Goal: Task Accomplishment & Management: Use online tool/utility

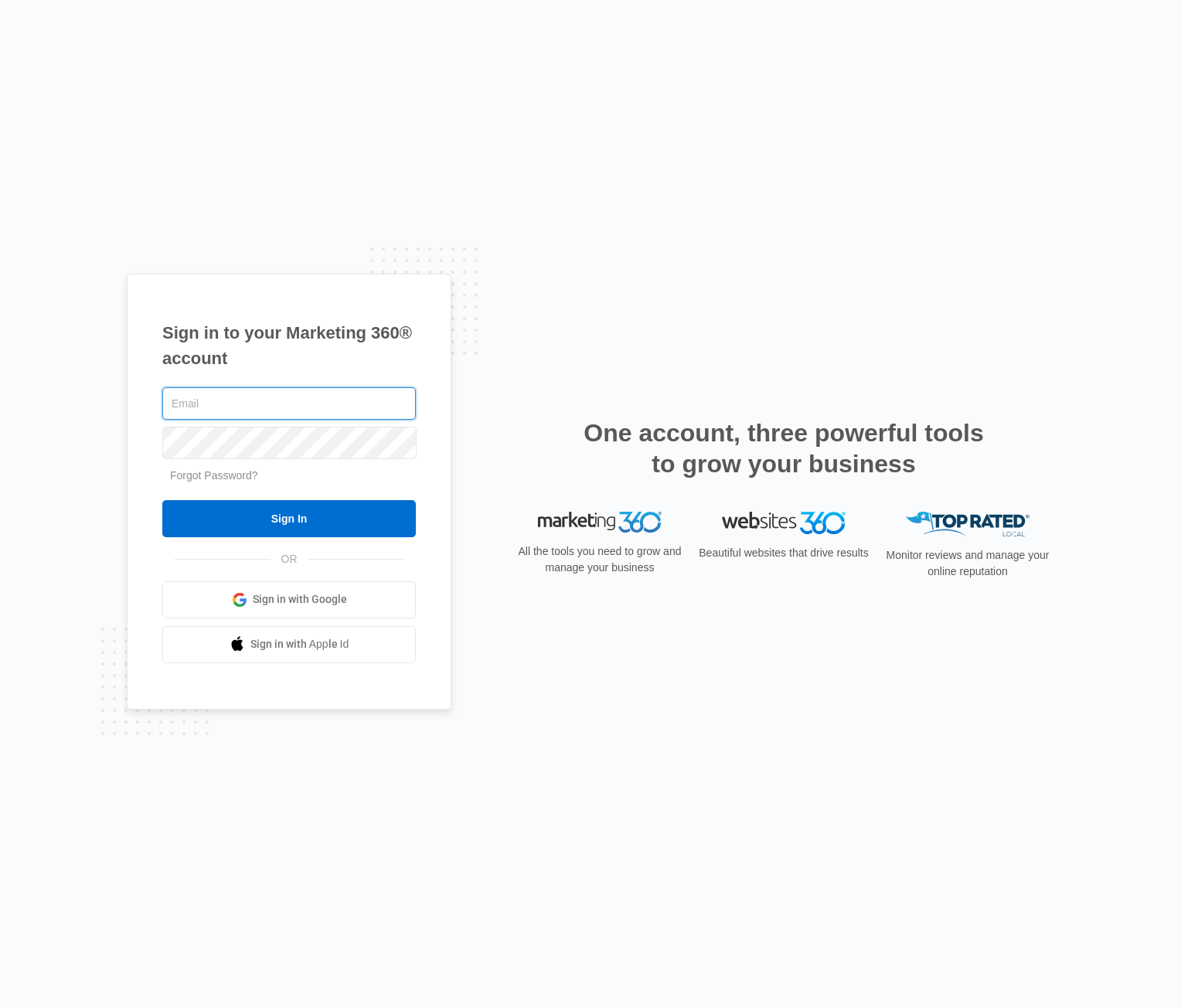
click at [217, 414] on input "text" at bounding box center [289, 403] width 254 height 32
type input "[PERSON_NAME][EMAIL_ADDRESS][PERSON_NAME][DOMAIN_NAME]"
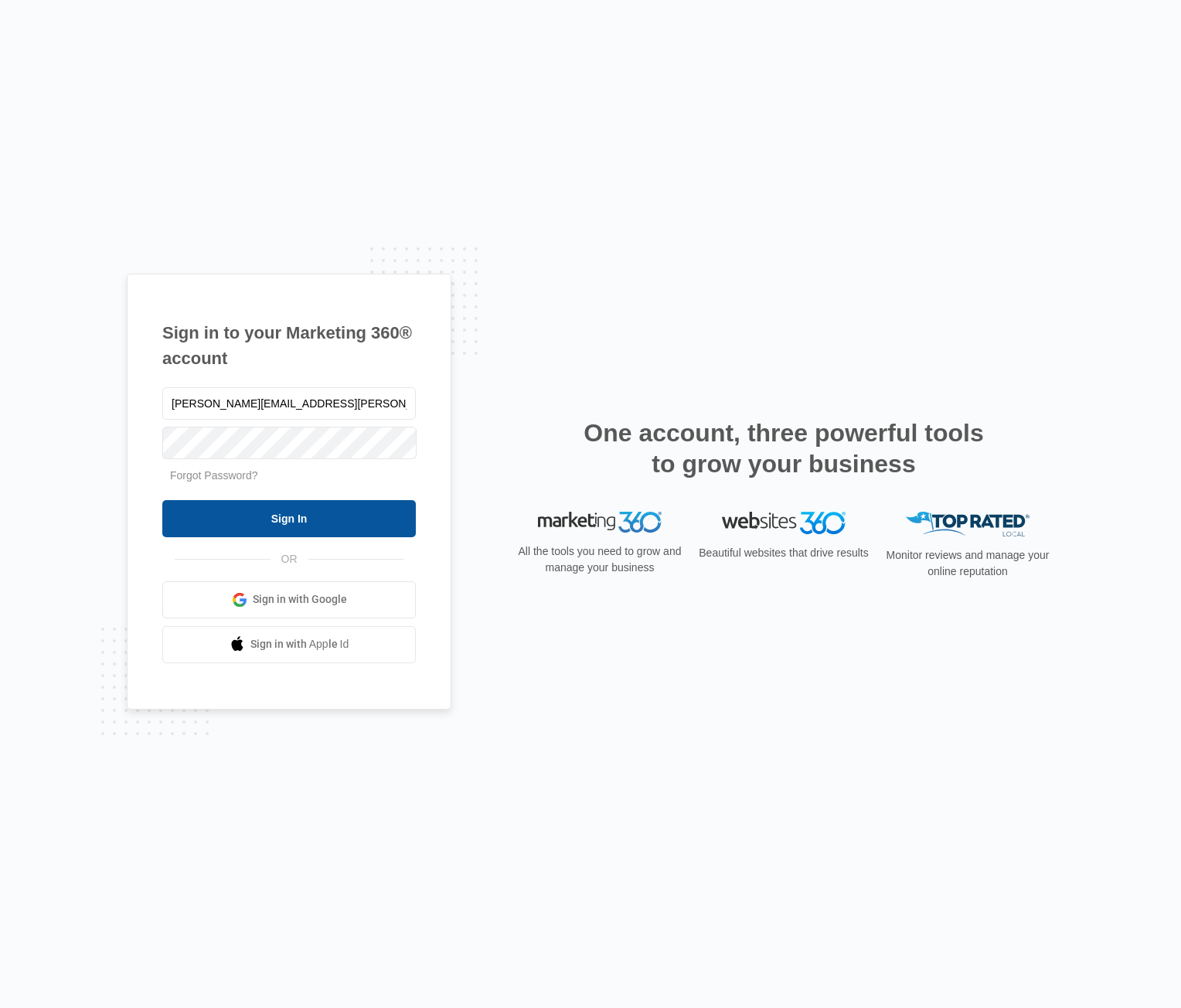
click at [273, 535] on input "Sign In" at bounding box center [289, 518] width 254 height 37
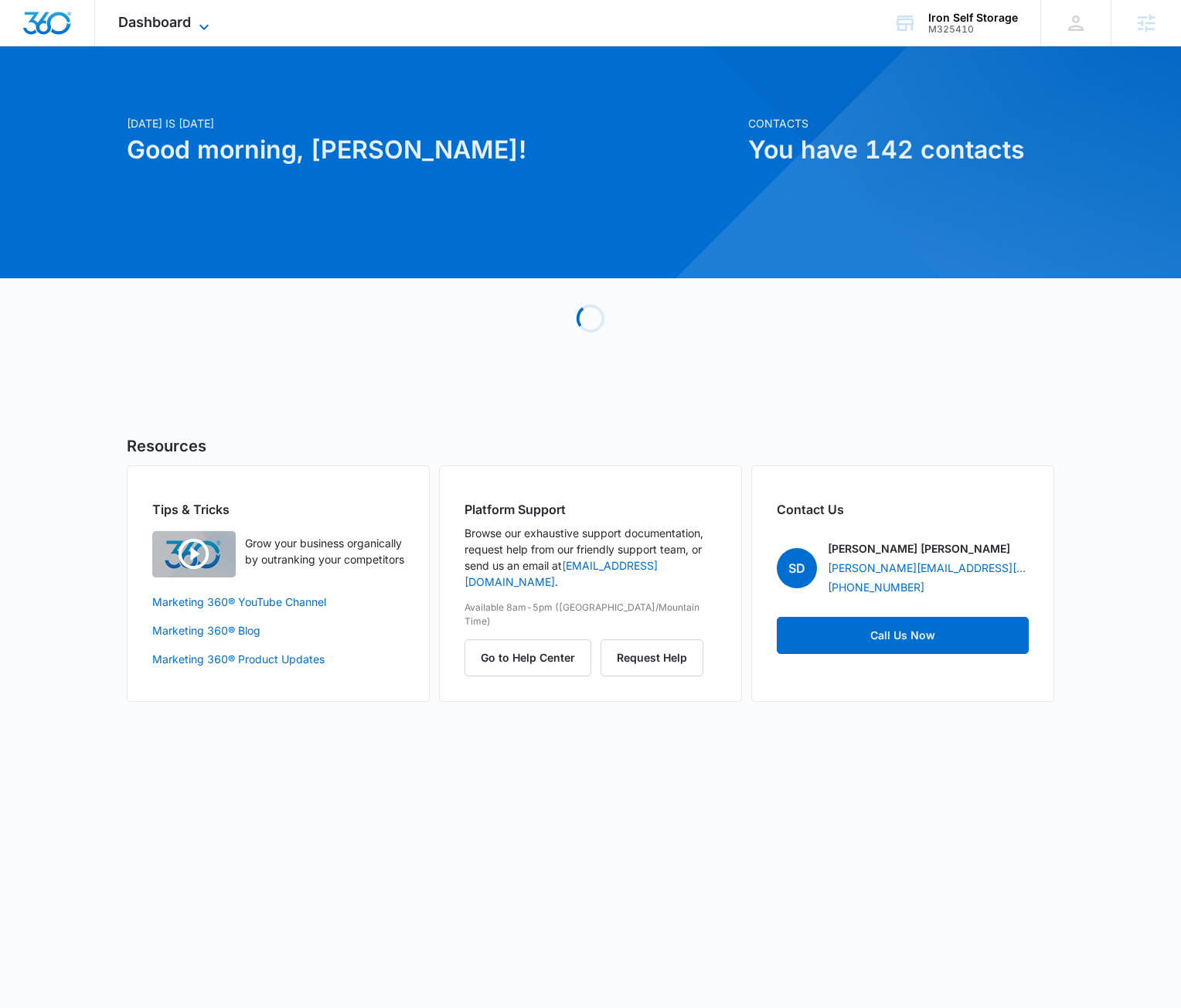
click at [173, 29] on span "Dashboard" at bounding box center [154, 22] width 72 height 17
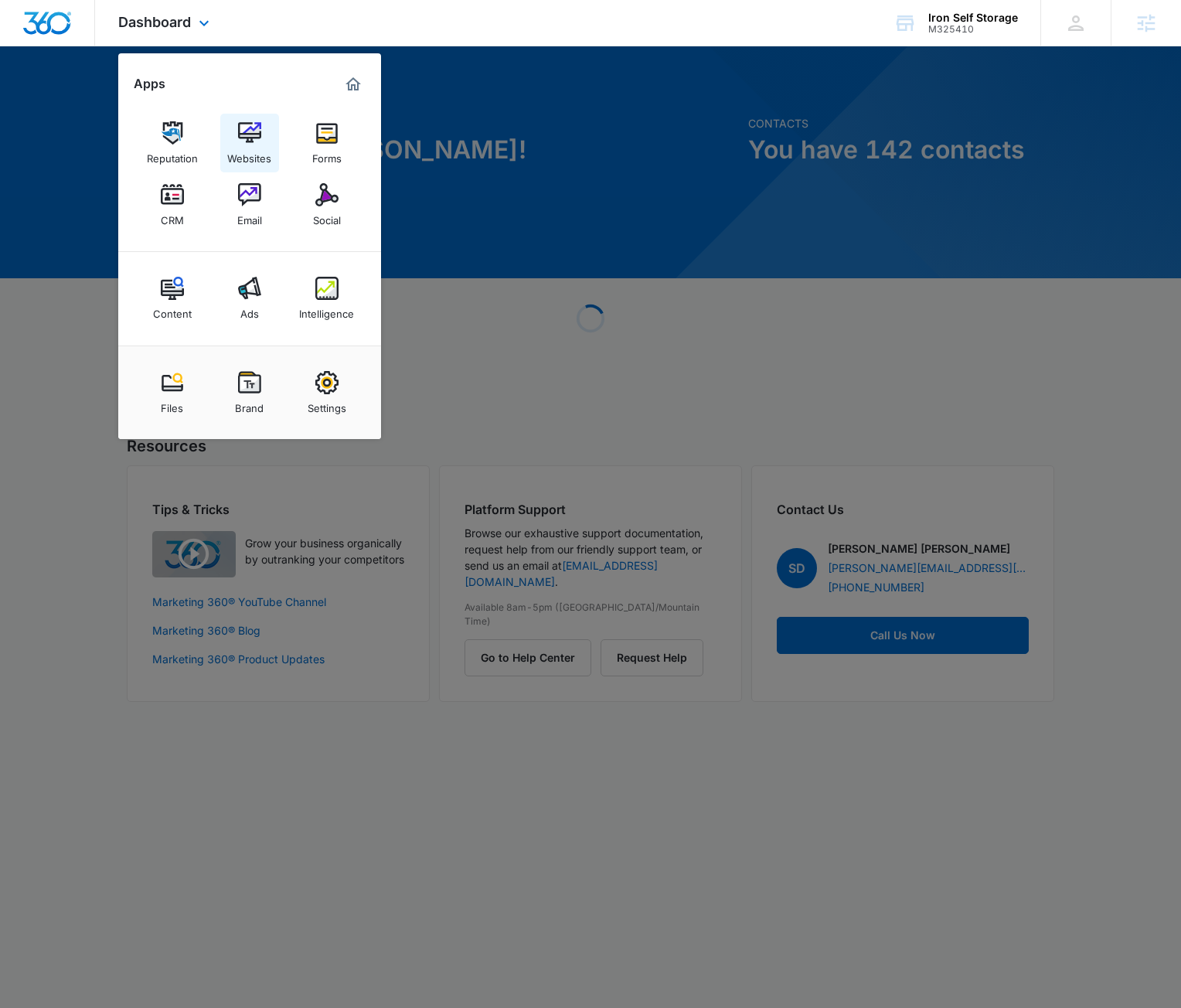
click at [252, 137] on img at bounding box center [249, 133] width 24 height 24
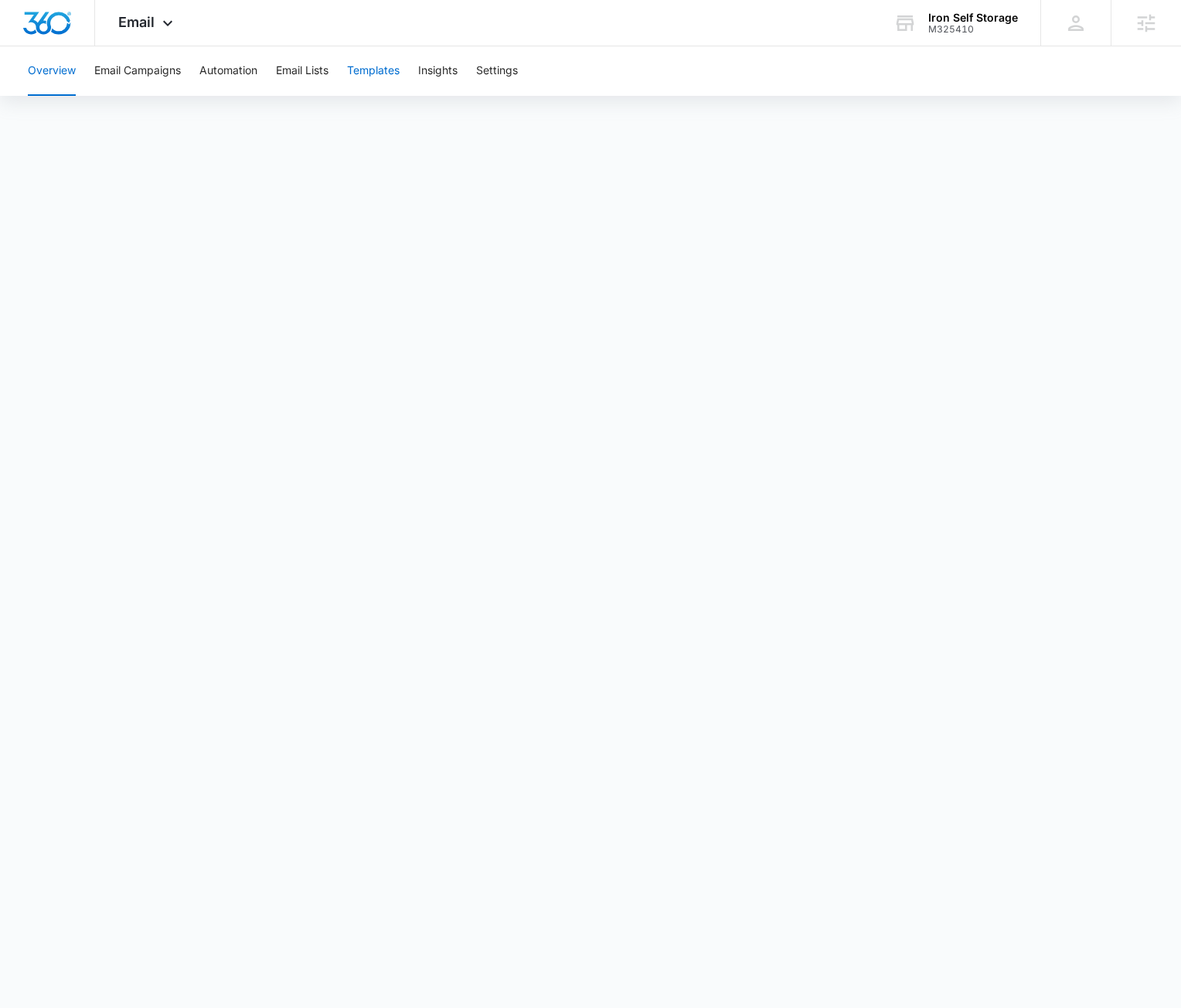
click at [389, 72] on button "Templates" at bounding box center [373, 71] width 52 height 50
click at [126, 10] on div "Email Apps Reputation Websites Forms CRM Email Social Content Ads Intelligence …" at bounding box center [147, 23] width 106 height 45
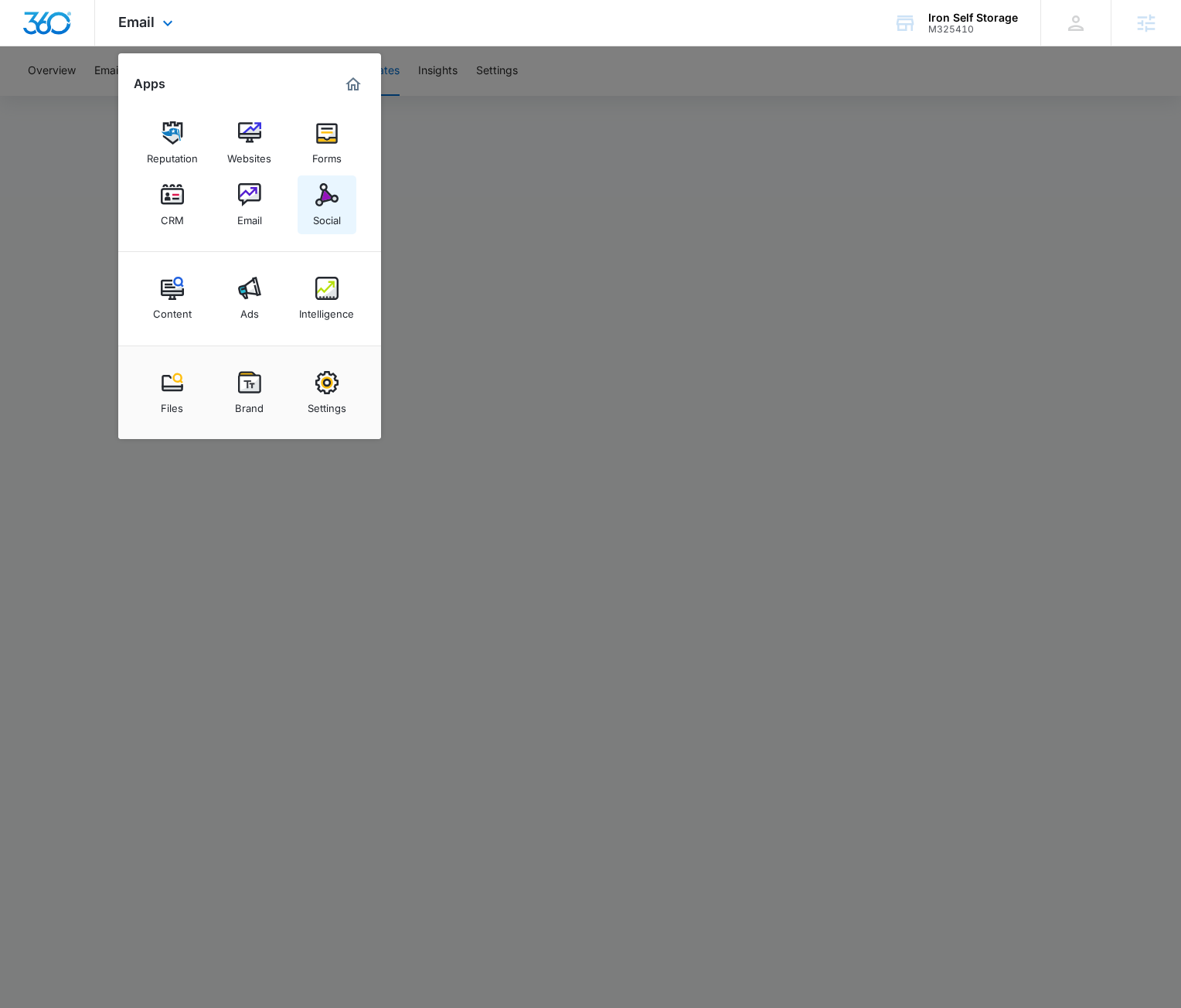
click at [331, 201] on img at bounding box center [327, 194] width 24 height 24
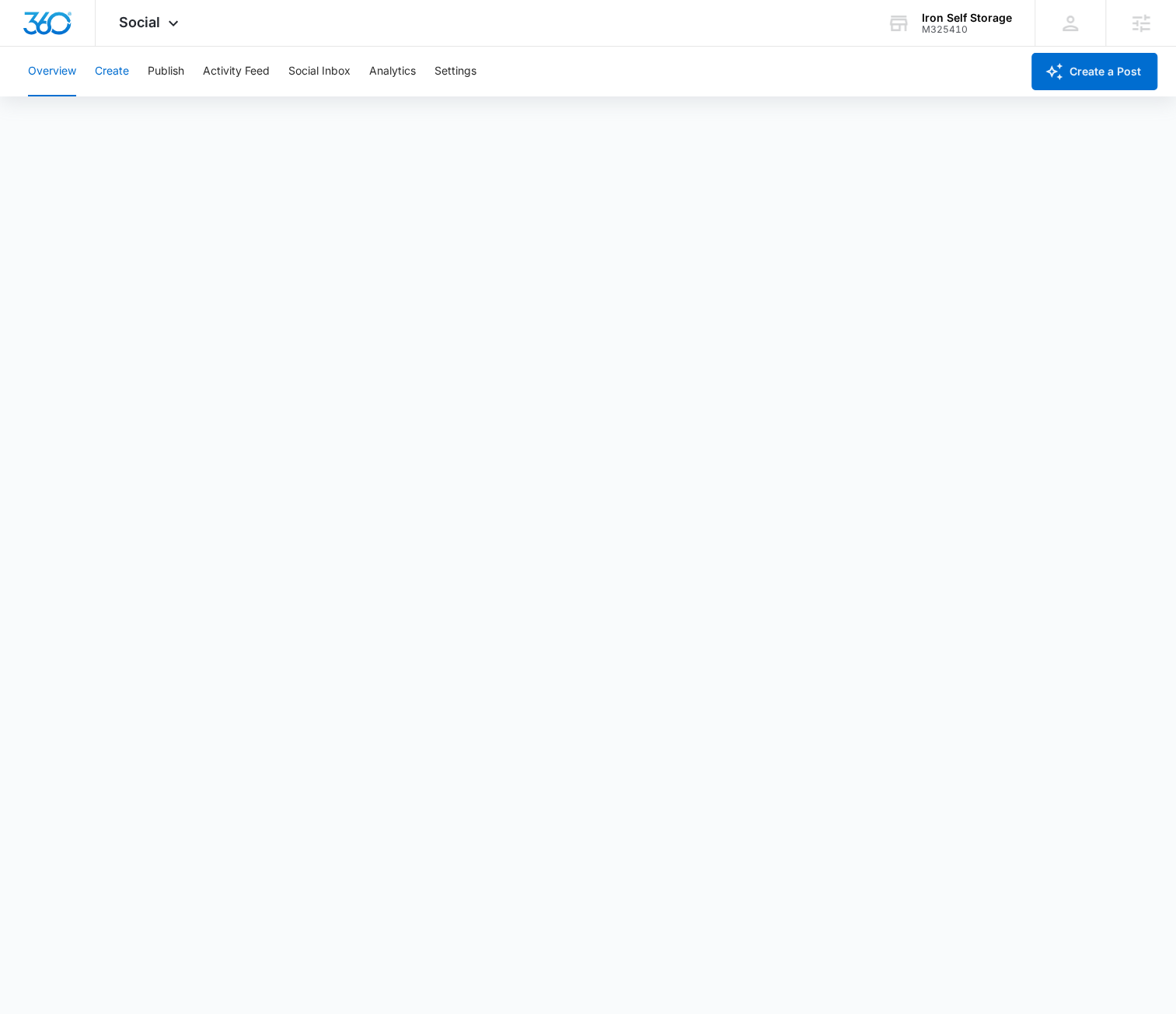
click at [101, 88] on button "Create" at bounding box center [111, 71] width 34 height 50
click at [337, 121] on button "Auto Import" at bounding box center [339, 119] width 61 height 44
click at [230, 130] on button "Recommendations" at bounding box center [243, 119] width 94 height 44
click at [84, 134] on button "Content Library" at bounding box center [68, 119] width 79 height 44
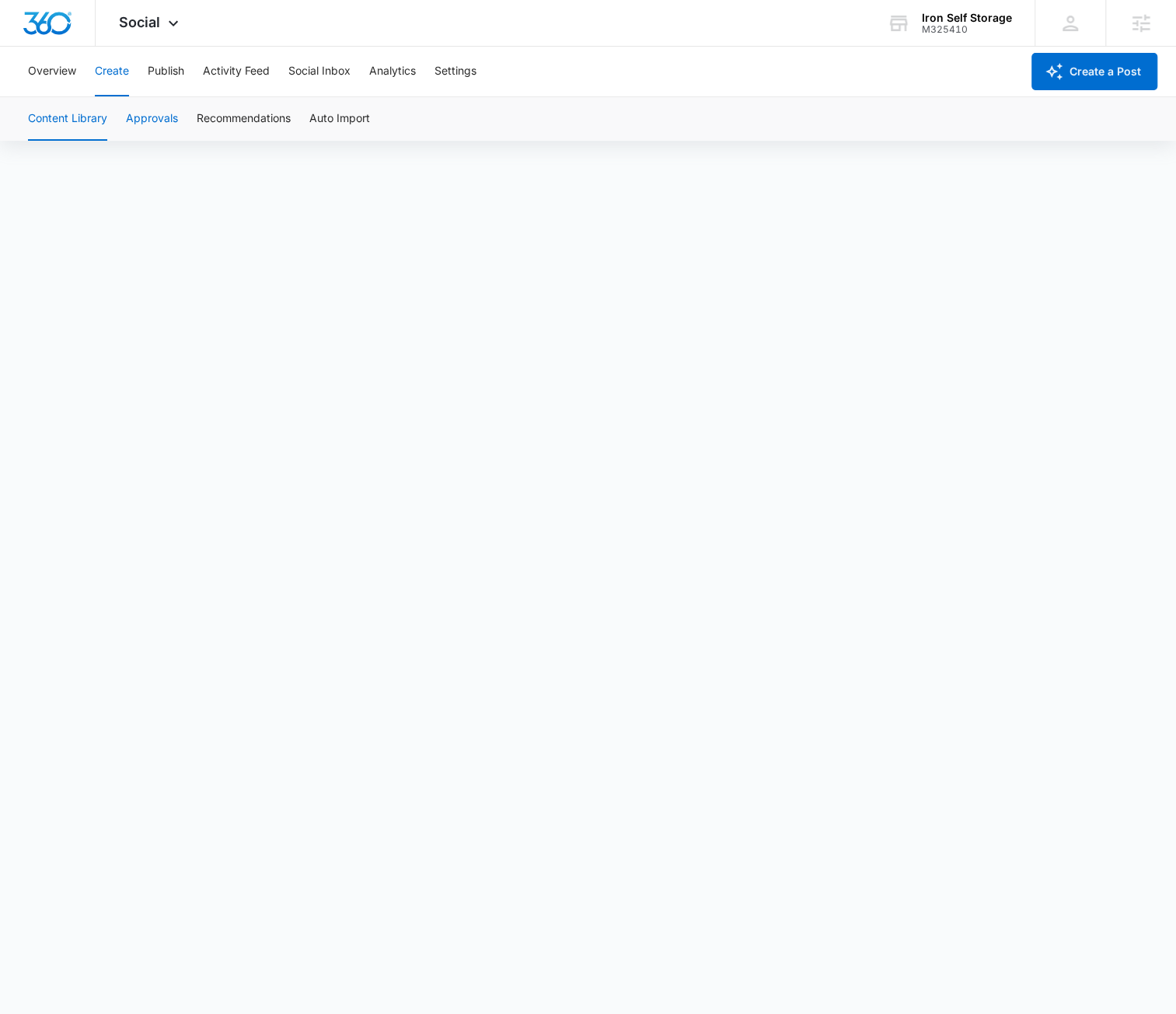
click at [169, 132] on button "Approvals" at bounding box center [152, 119] width 52 height 44
click at [250, 125] on button "Recommendations" at bounding box center [243, 119] width 94 height 44
click at [365, 115] on button "Auto Import" at bounding box center [339, 119] width 61 height 44
click at [170, 75] on button "Publish" at bounding box center [166, 71] width 37 height 50
click at [141, 118] on button "Schedules" at bounding box center [118, 119] width 53 height 44
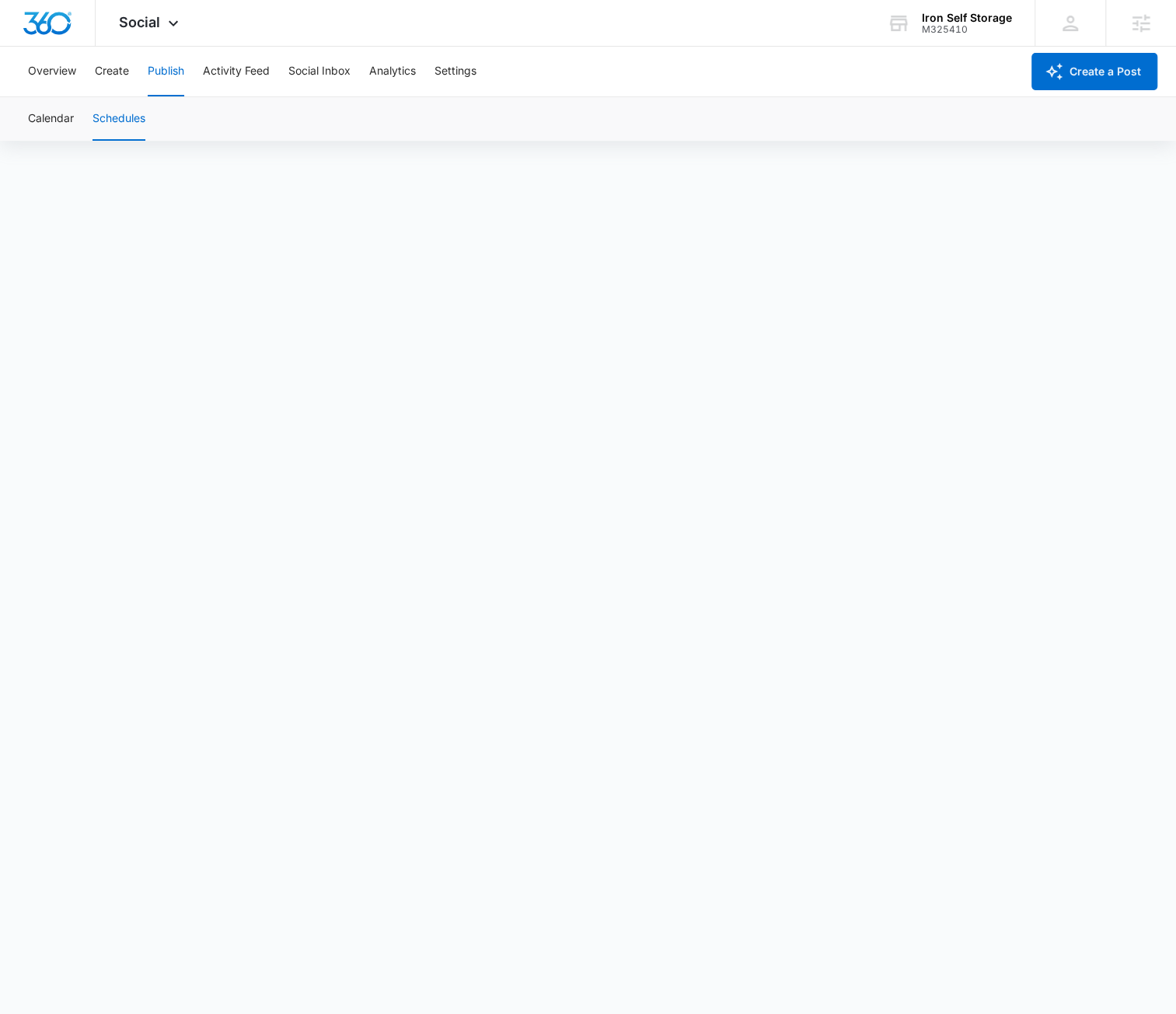
scroll to position [11, 0]
click at [99, 82] on button "Create" at bounding box center [111, 71] width 34 height 50
click at [159, 127] on button "Approvals" at bounding box center [152, 119] width 52 height 44
click at [155, 94] on button "Publish" at bounding box center [166, 71] width 37 height 50
click at [113, 118] on button "Schedules" at bounding box center [118, 119] width 53 height 44
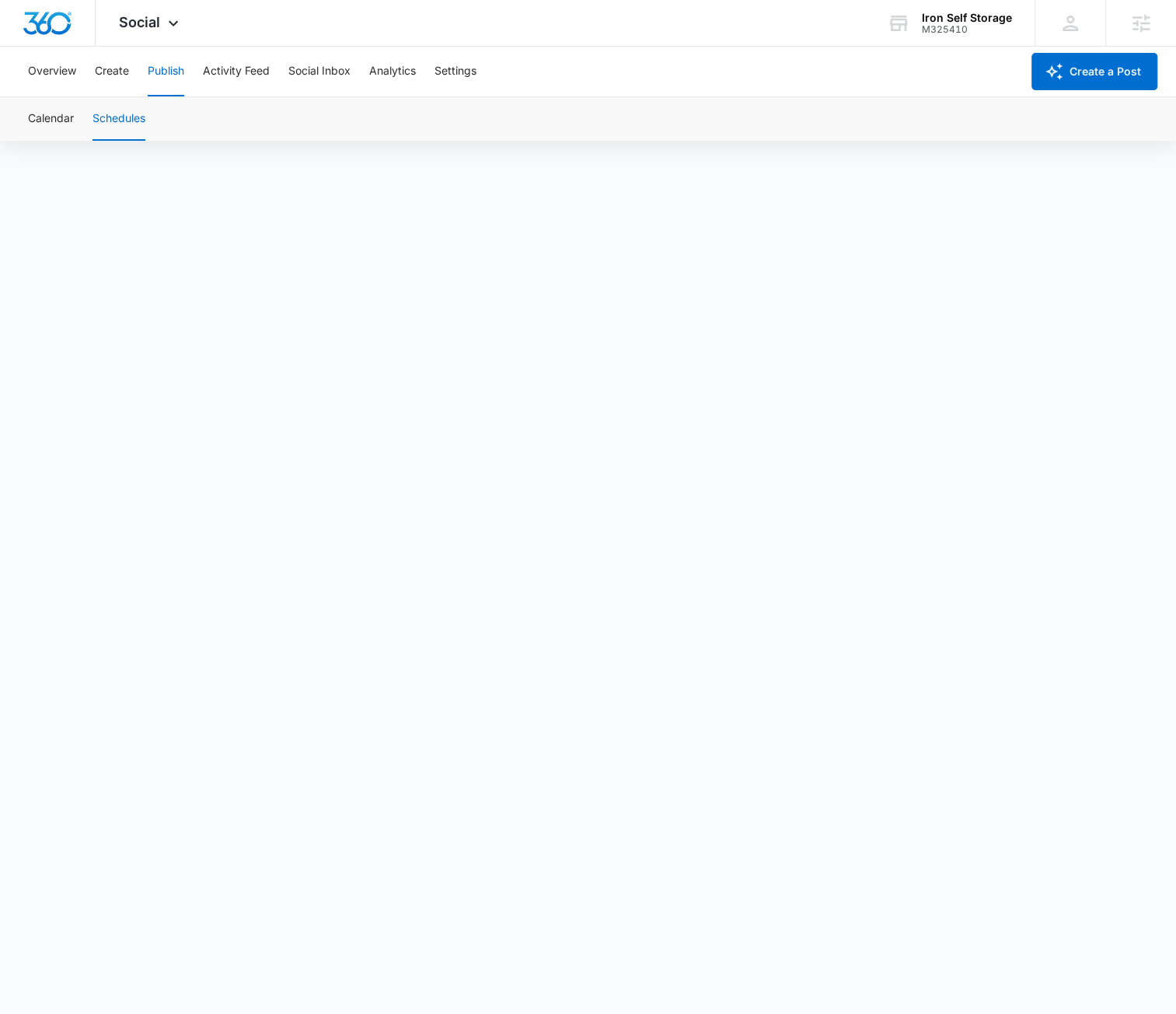
scroll to position [11, 0]
click at [96, 62] on button "Create" at bounding box center [111, 71] width 34 height 50
click at [161, 74] on button "Publish" at bounding box center [166, 71] width 37 height 50
